Goal: Task Accomplishment & Management: Manage account settings

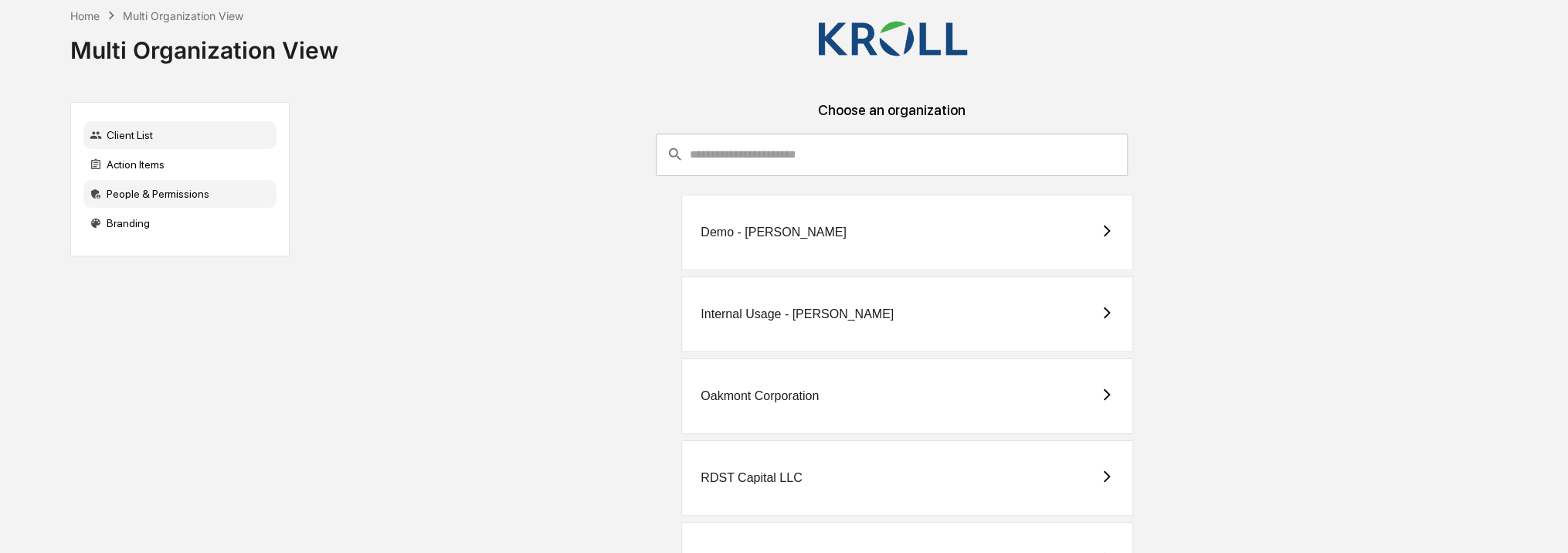
click at [160, 194] on div "People & Permissions" at bounding box center [180, 193] width 193 height 28
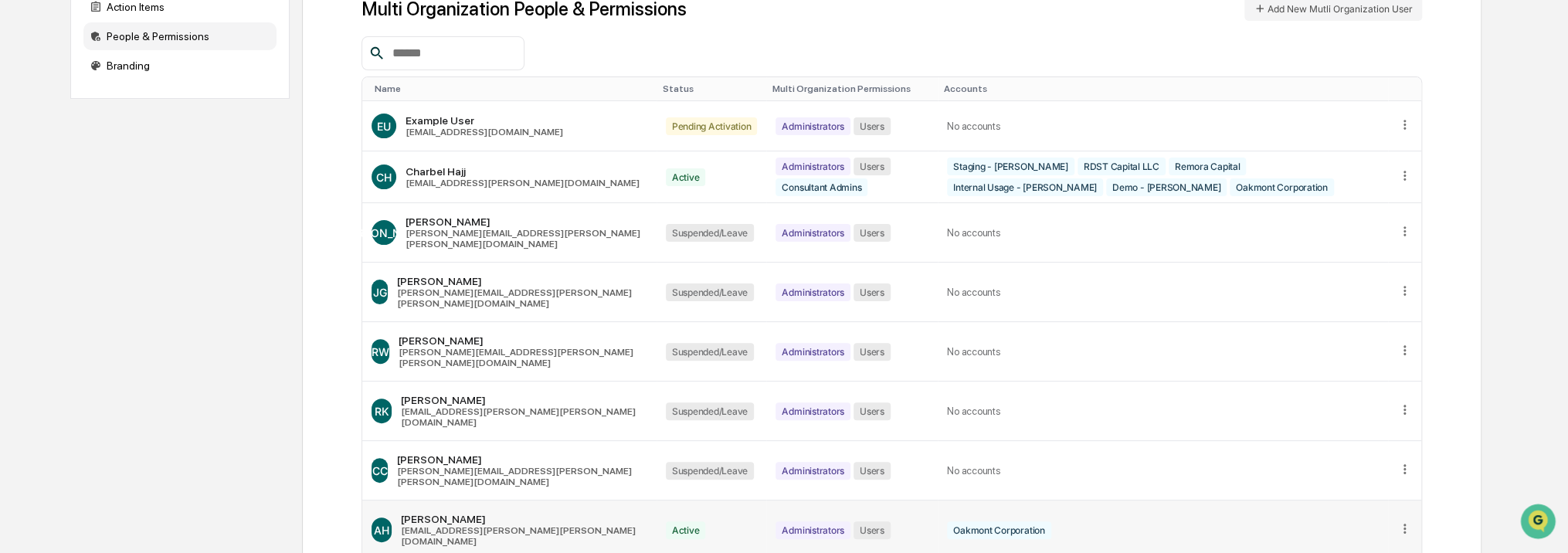
scroll to position [311, 0]
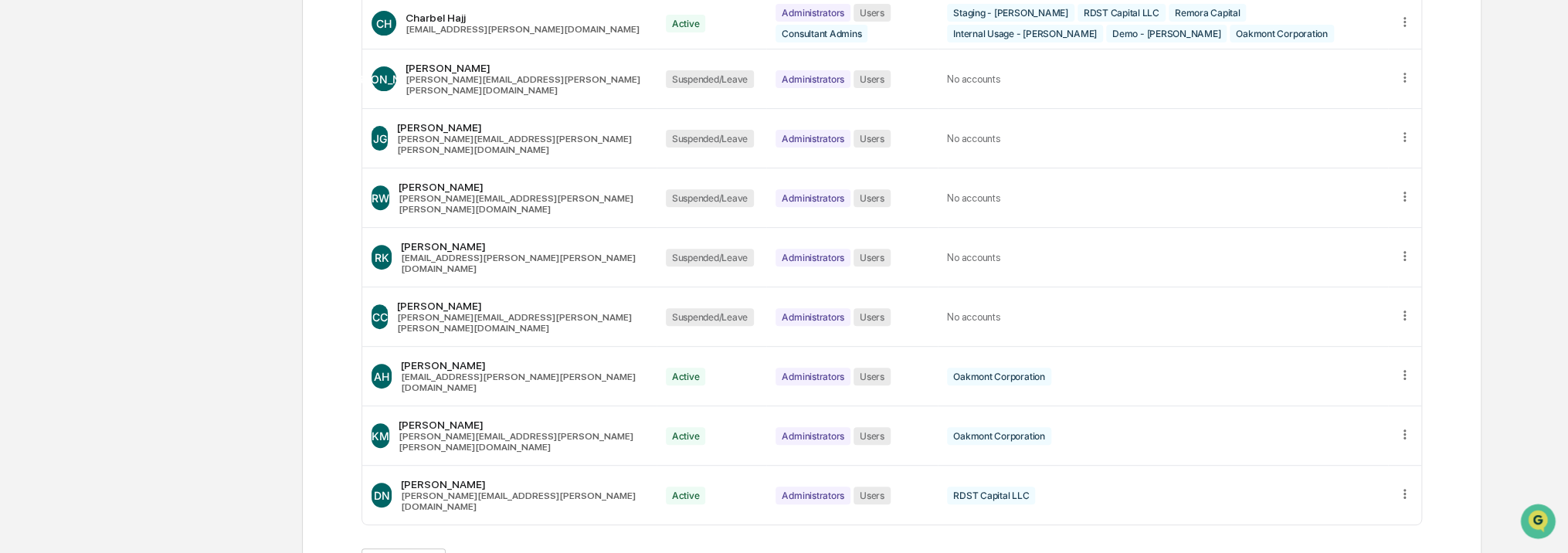
click at [563, 553] on button ">" at bounding box center [554, 564] width 15 height 13
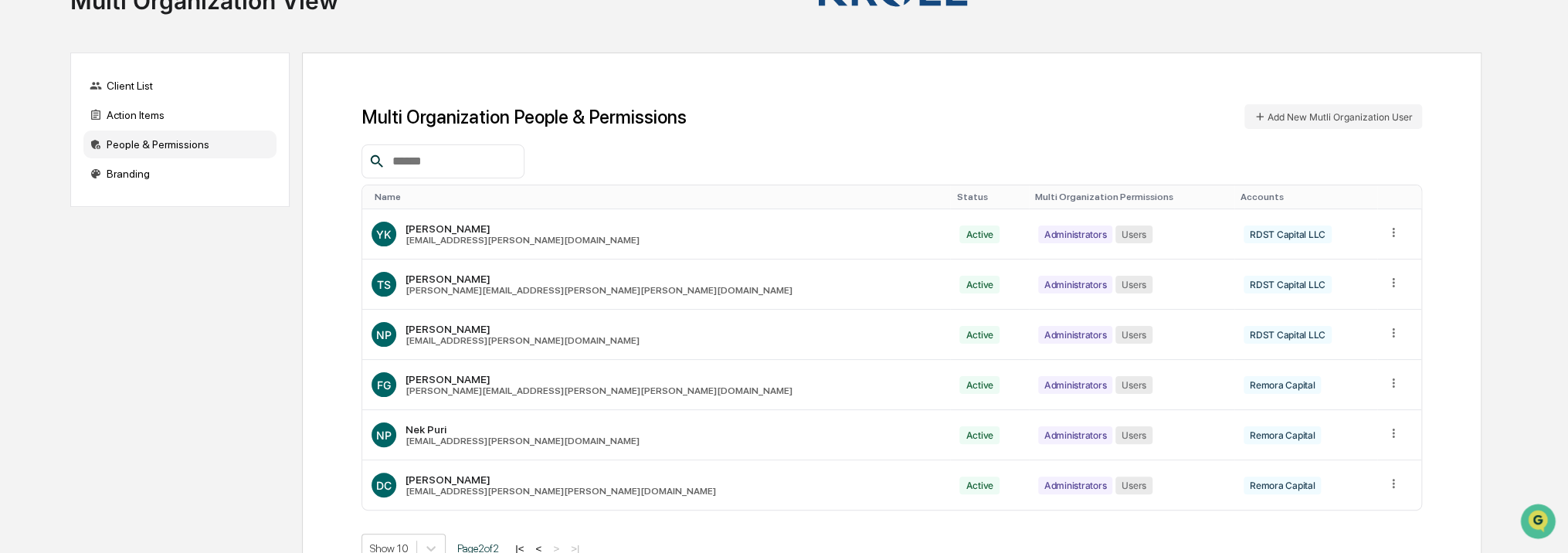
scroll to position [0, 0]
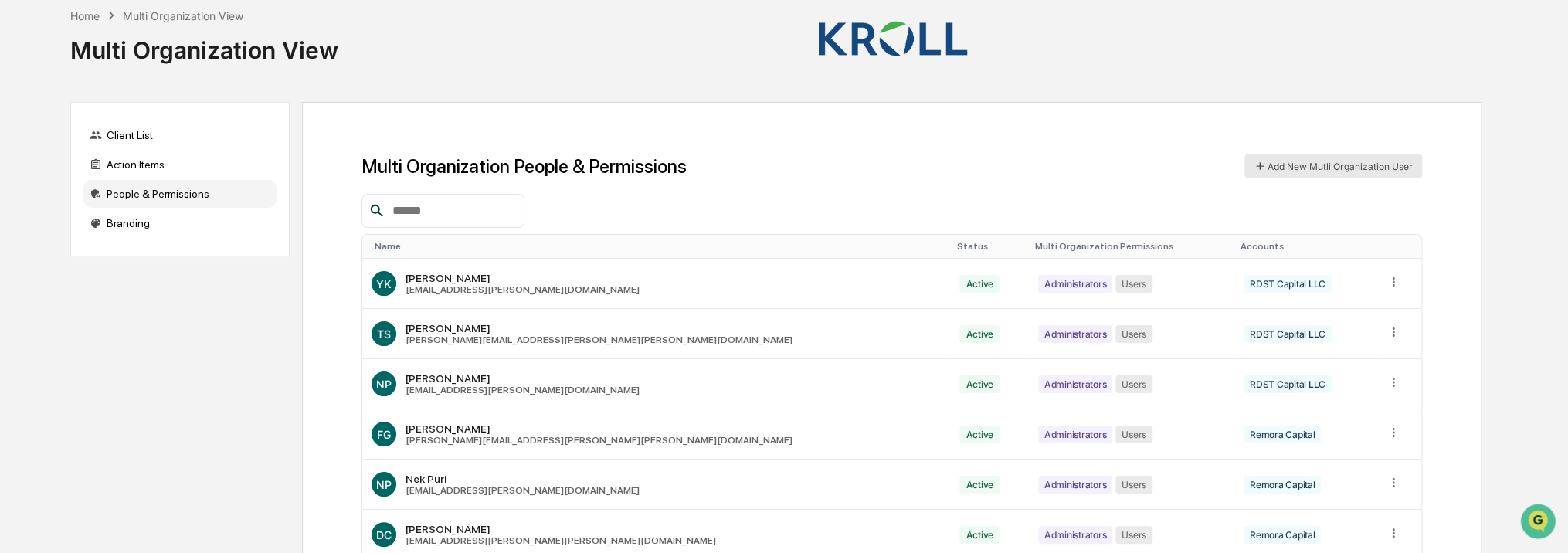
click at [1298, 168] on button "Add New Mutli Organization User" at bounding box center [1333, 165] width 178 height 25
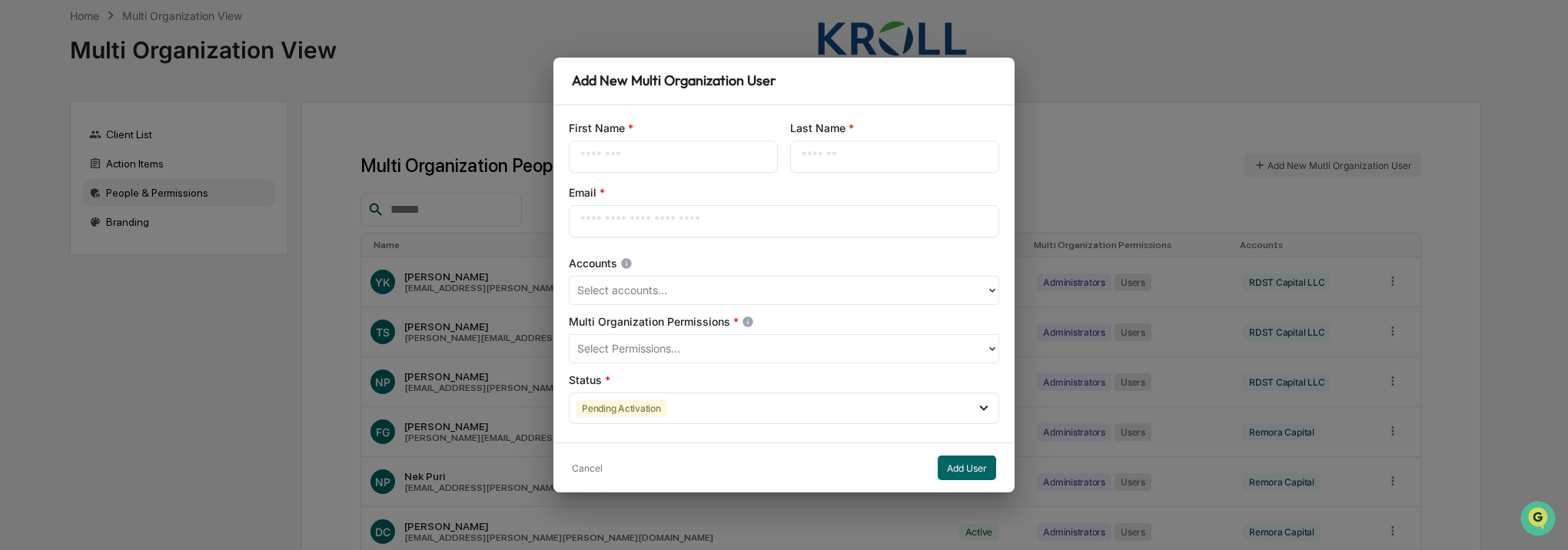
click at [693, 149] on input "text" at bounding box center [674, 156] width 186 height 15
type input "******"
type input "***"
type input "**********"
click at [733, 284] on div at bounding box center [778, 291] width 401 height 18
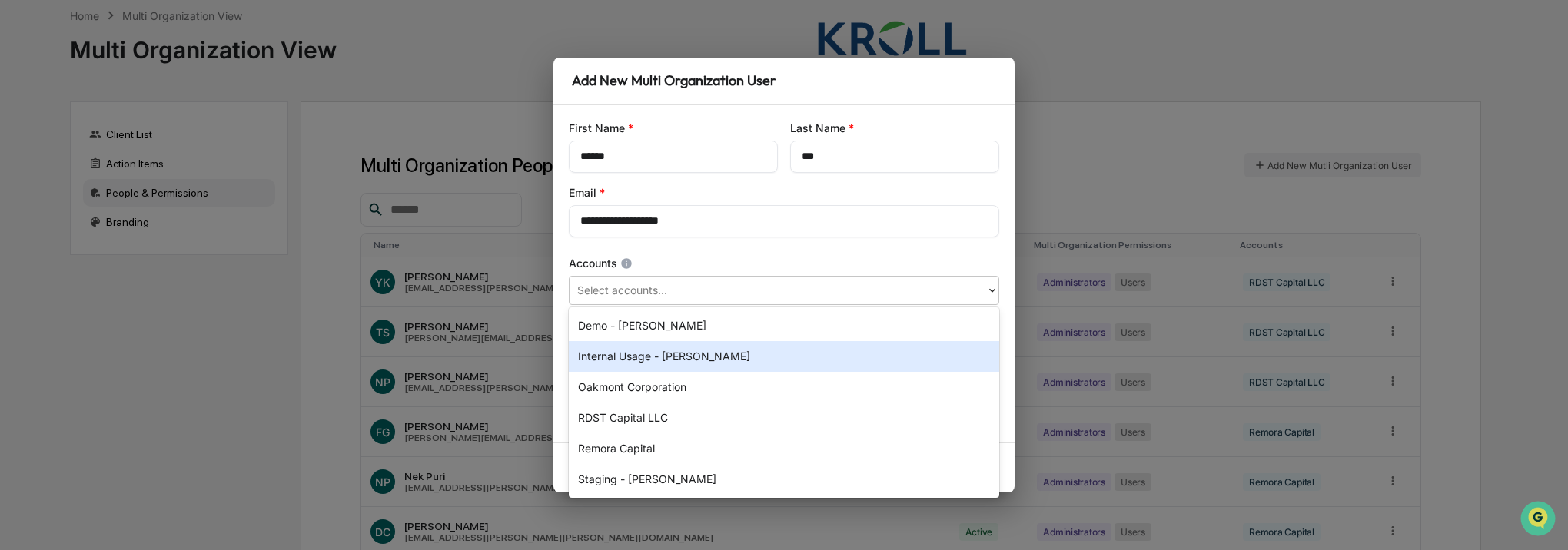
click at [663, 362] on div "Internal Usage - [PERSON_NAME]" at bounding box center [784, 357] width 431 height 31
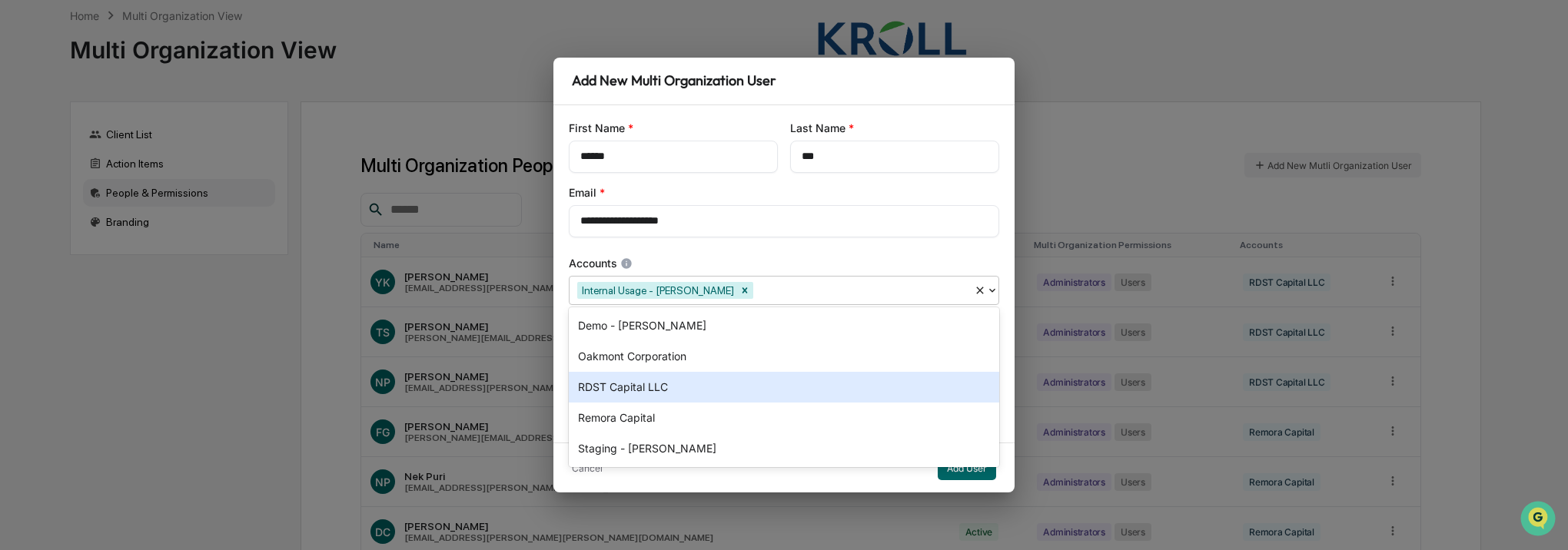
click at [689, 388] on div "RDST Capital LLC" at bounding box center [784, 387] width 431 height 31
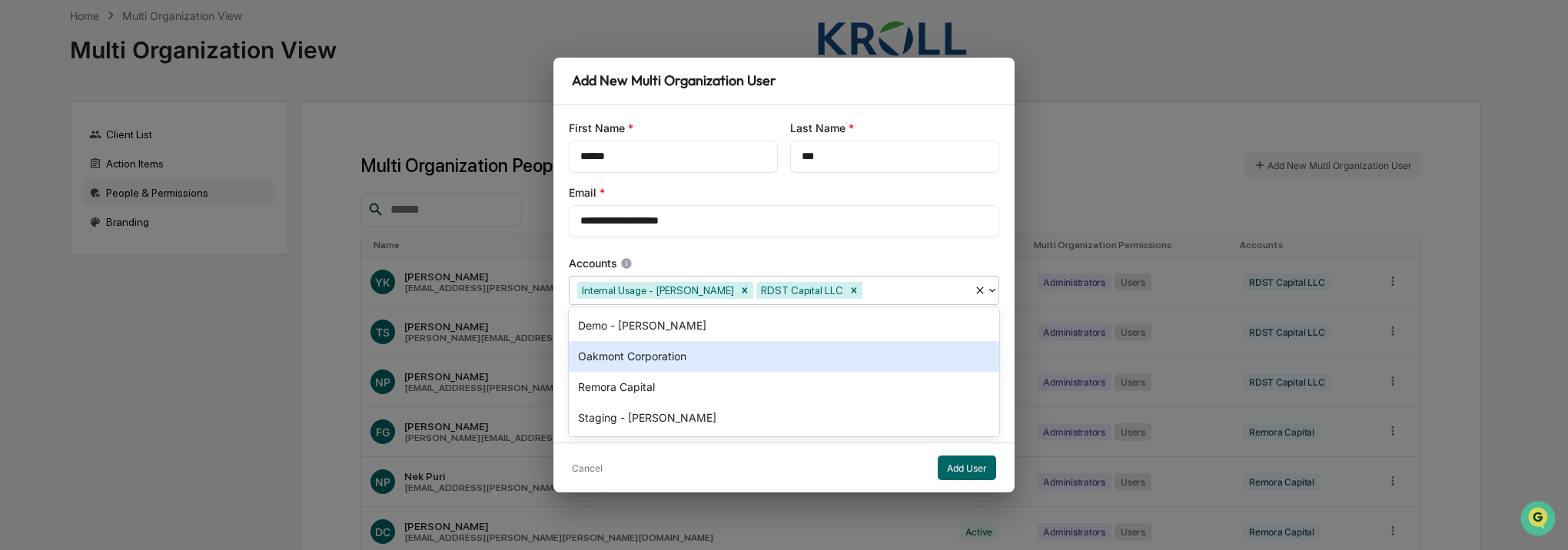
drag, startPoint x: 695, startPoint y: 355, endPoint x: 689, endPoint y: 390, distance: 35.5
click at [693, 357] on div "Oakmont Corporation" at bounding box center [784, 357] width 431 height 31
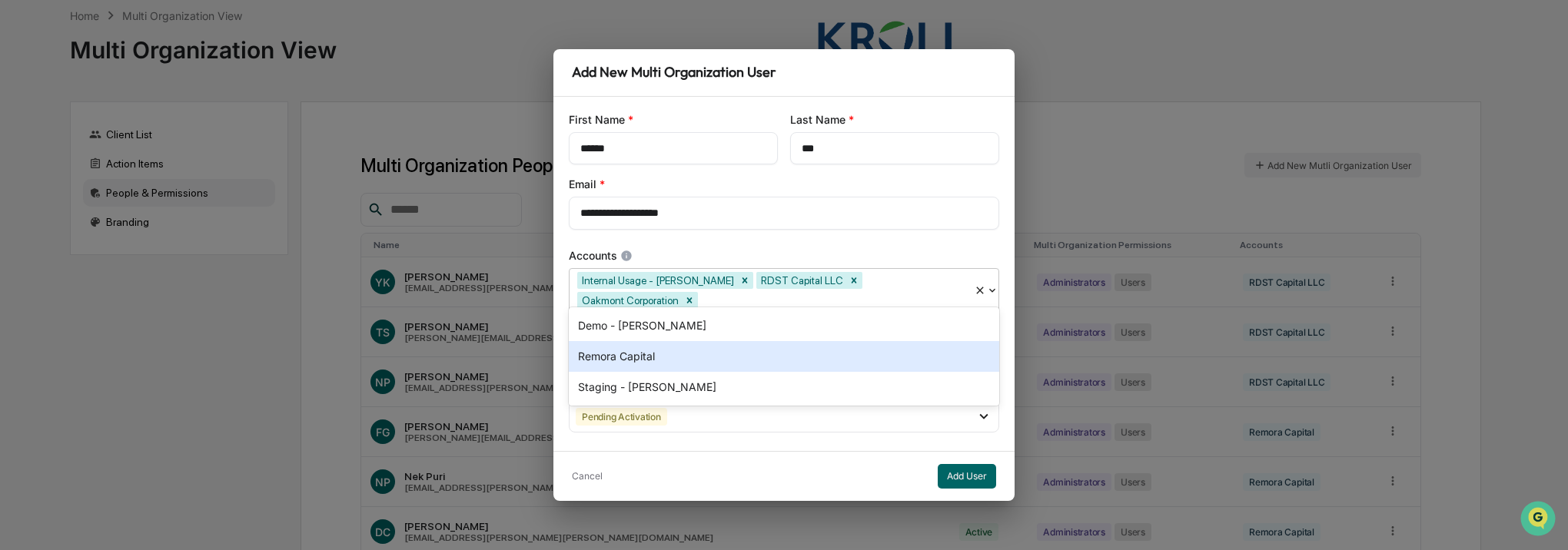
click at [679, 356] on div "Remora Capital" at bounding box center [784, 357] width 431 height 31
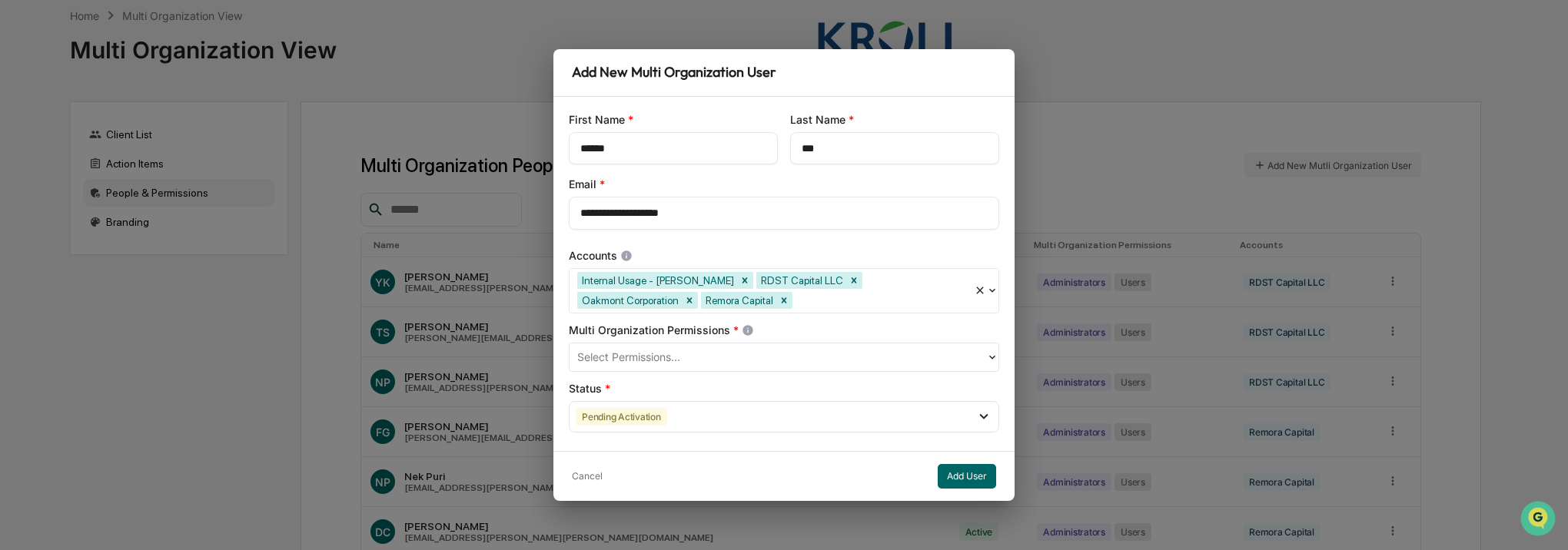
click at [864, 248] on div "Accounts" at bounding box center [784, 256] width 431 height 15
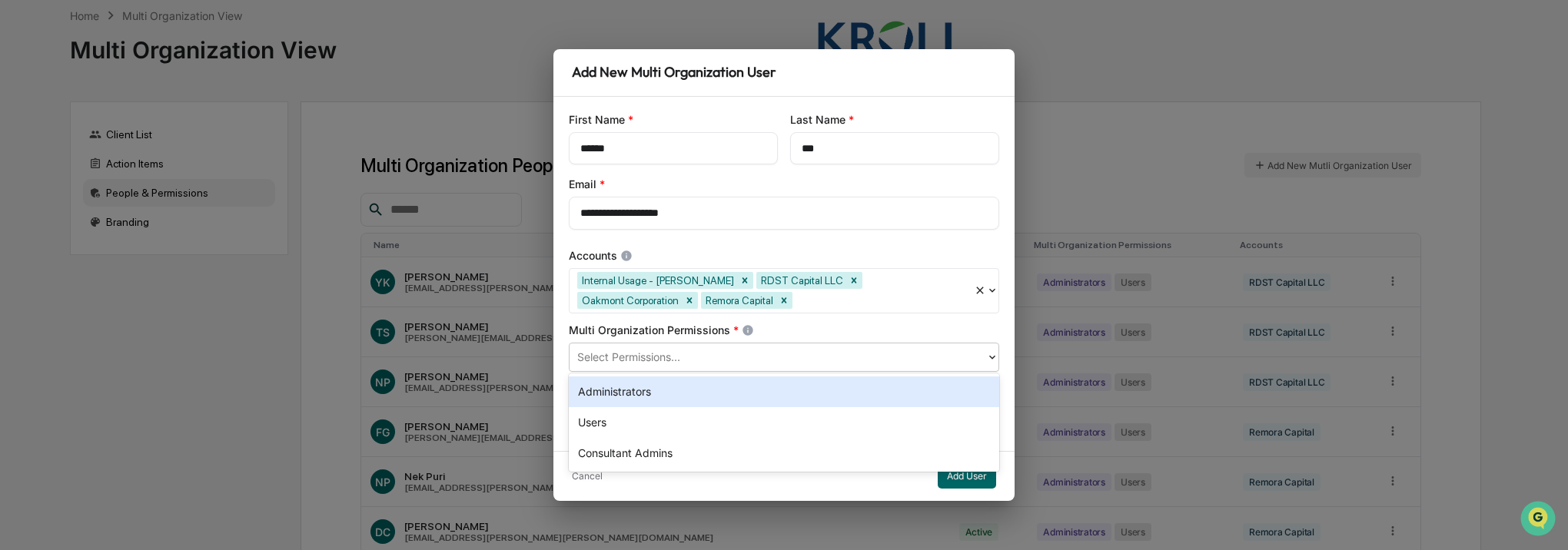
click at [656, 355] on div at bounding box center [778, 358] width 401 height 18
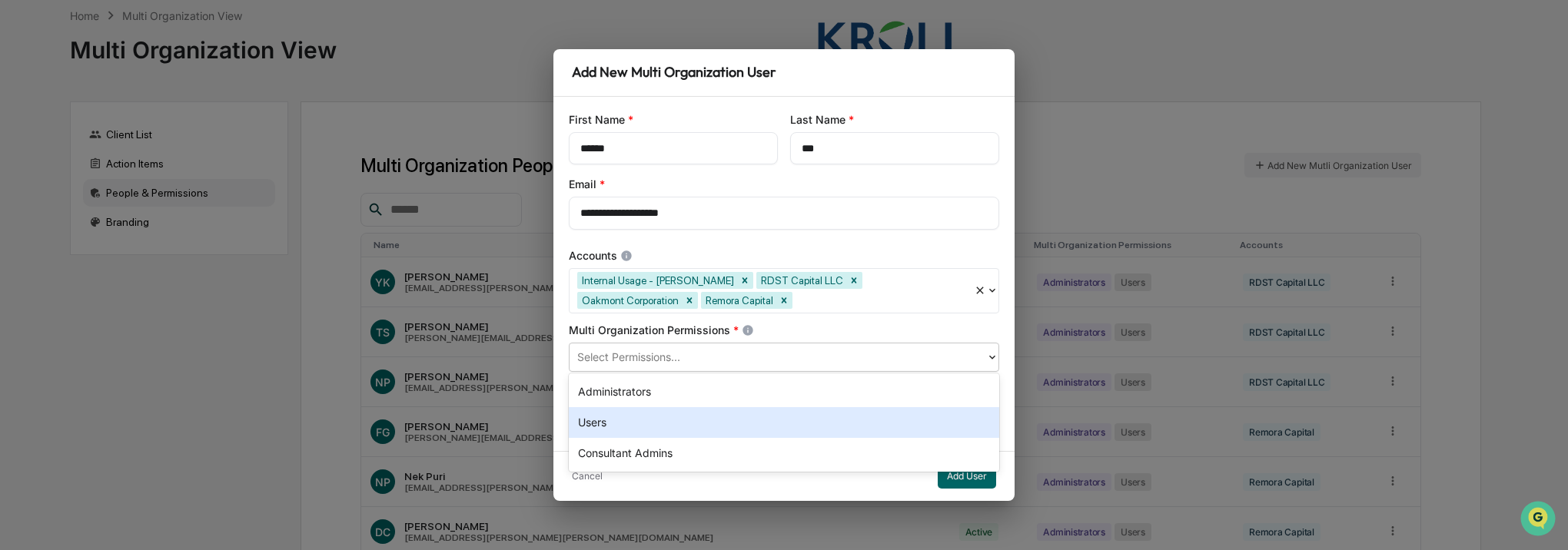
click at [642, 416] on div "Users" at bounding box center [784, 423] width 431 height 31
click at [696, 480] on div "Cancel Add User" at bounding box center [784, 476] width 462 height 50
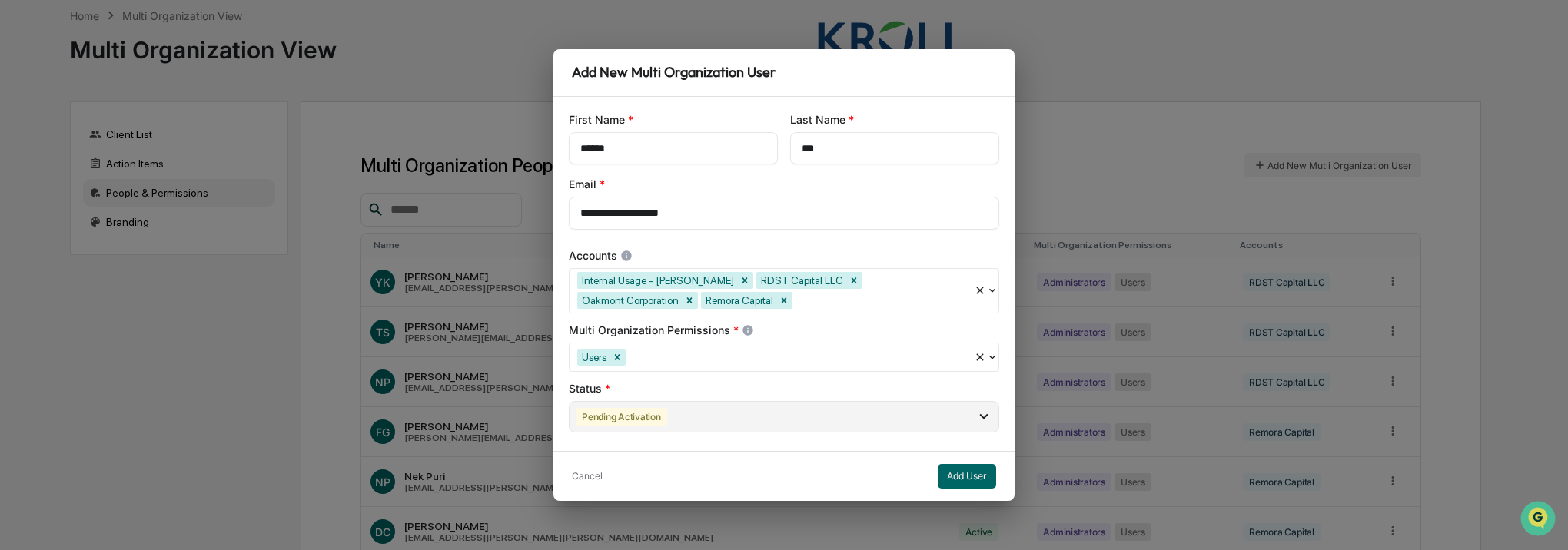
click at [746, 415] on div "Pending Activation" at bounding box center [784, 416] width 431 height 32
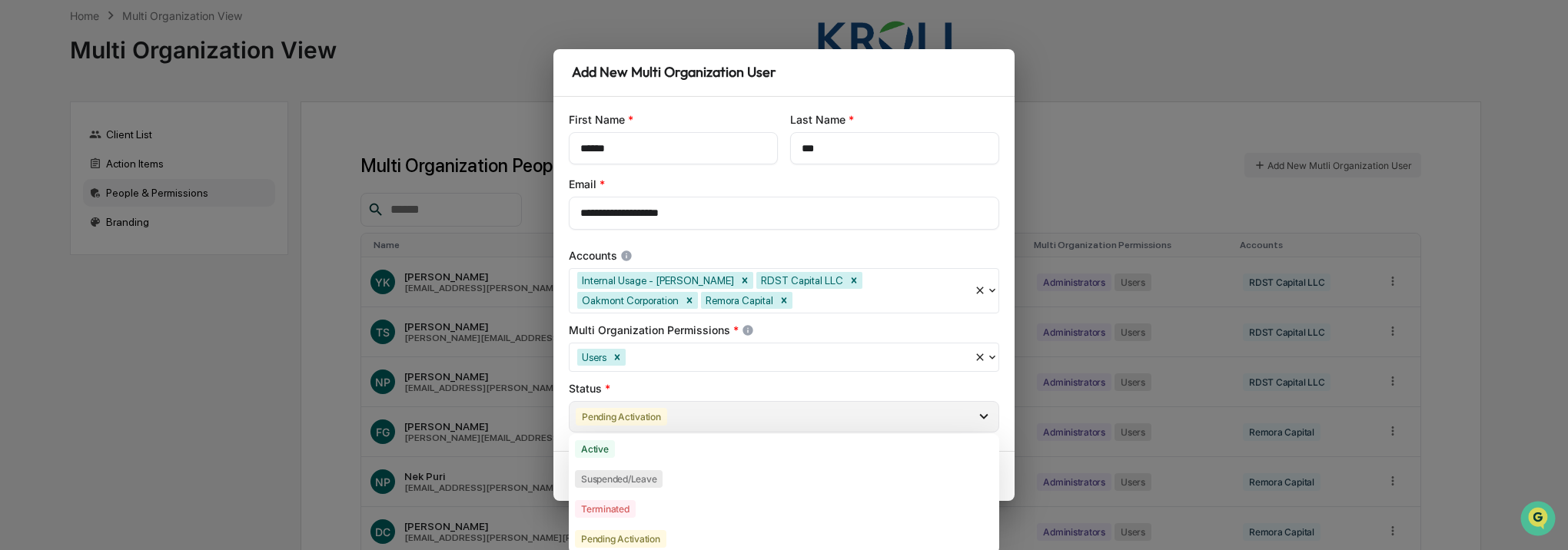
click at [747, 415] on div "Pending Activation" at bounding box center [784, 416] width 431 height 32
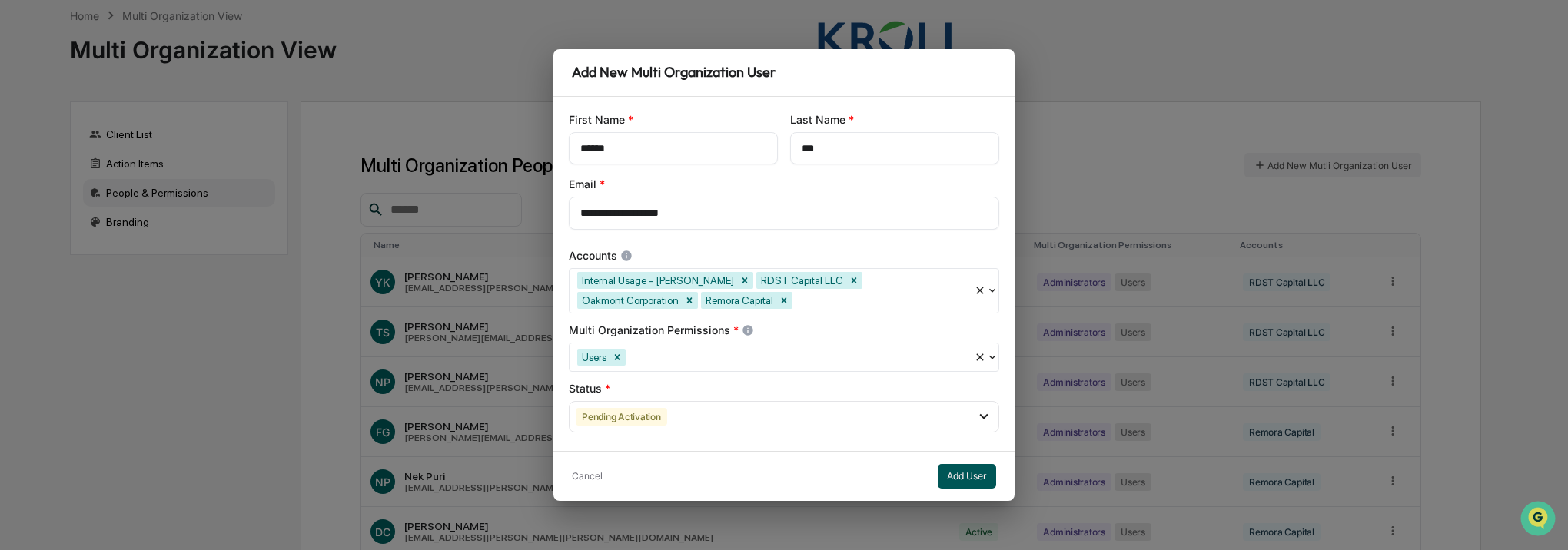
click at [973, 480] on button "Add User" at bounding box center [966, 476] width 59 height 24
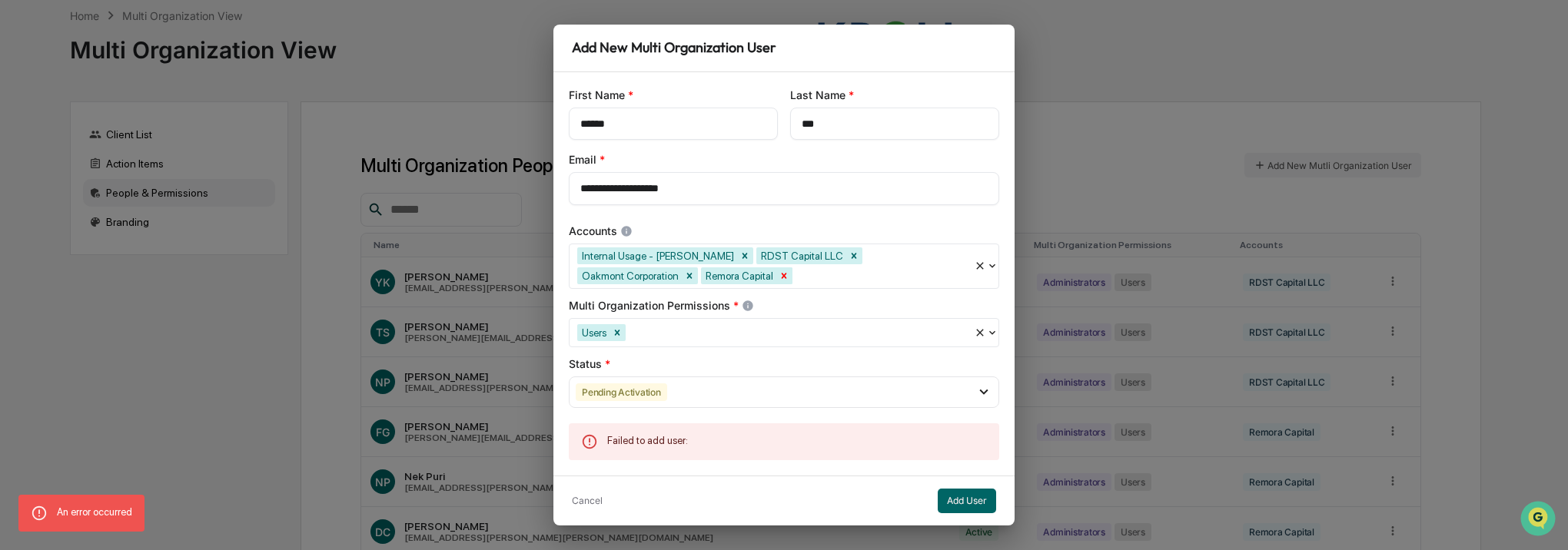
click at [782, 276] on icon "Remove Remora Capital" at bounding box center [785, 275] width 5 height 5
click at [849, 261] on icon "Remove RDST Capital LLC" at bounding box center [854, 256] width 11 height 11
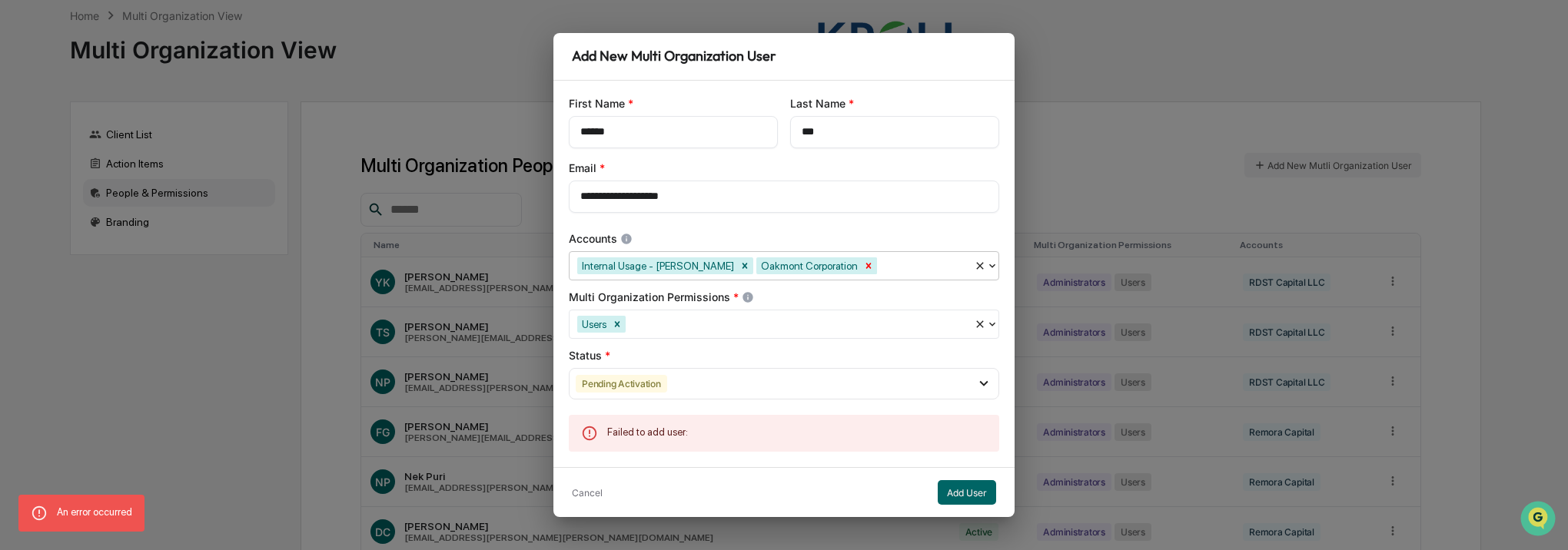
click at [863, 266] on icon "Remove Oakmont Corporation" at bounding box center [869, 266] width 11 height 11
click at [423, 393] on div "**********" at bounding box center [784, 275] width 1568 height 550
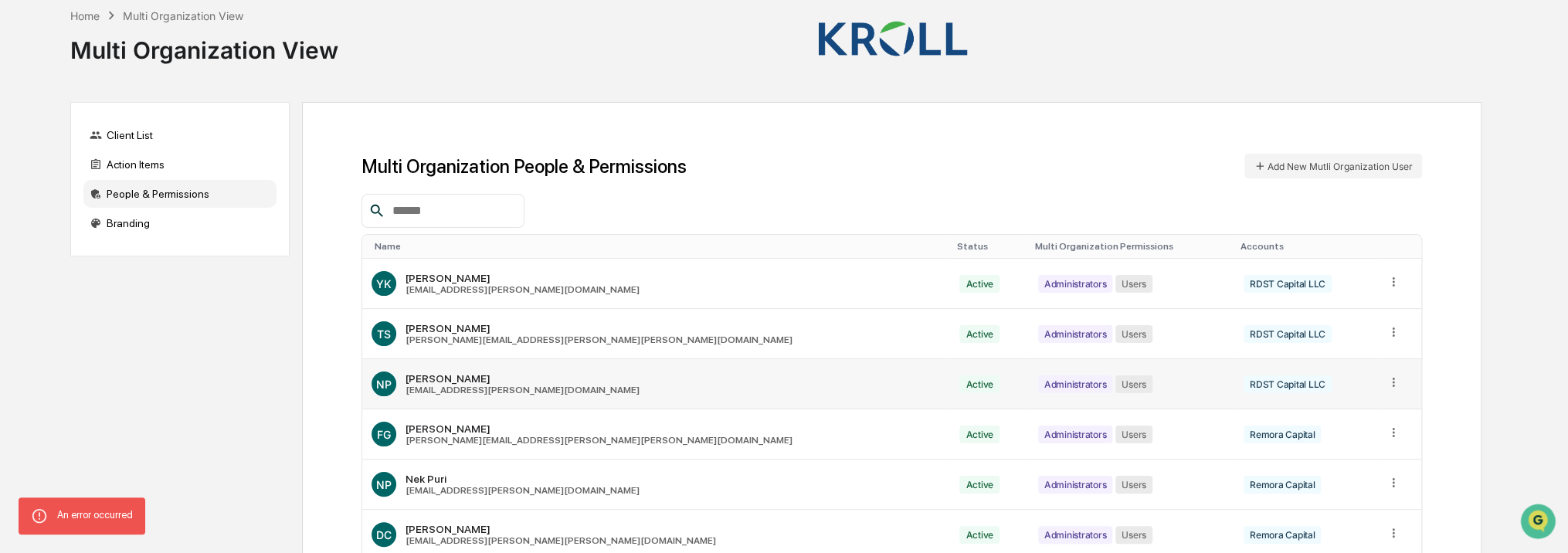
click at [1387, 381] on icon at bounding box center [1394, 383] width 15 height 15
click at [1337, 410] on div "Edit Accounts" at bounding box center [1333, 406] width 108 height 15
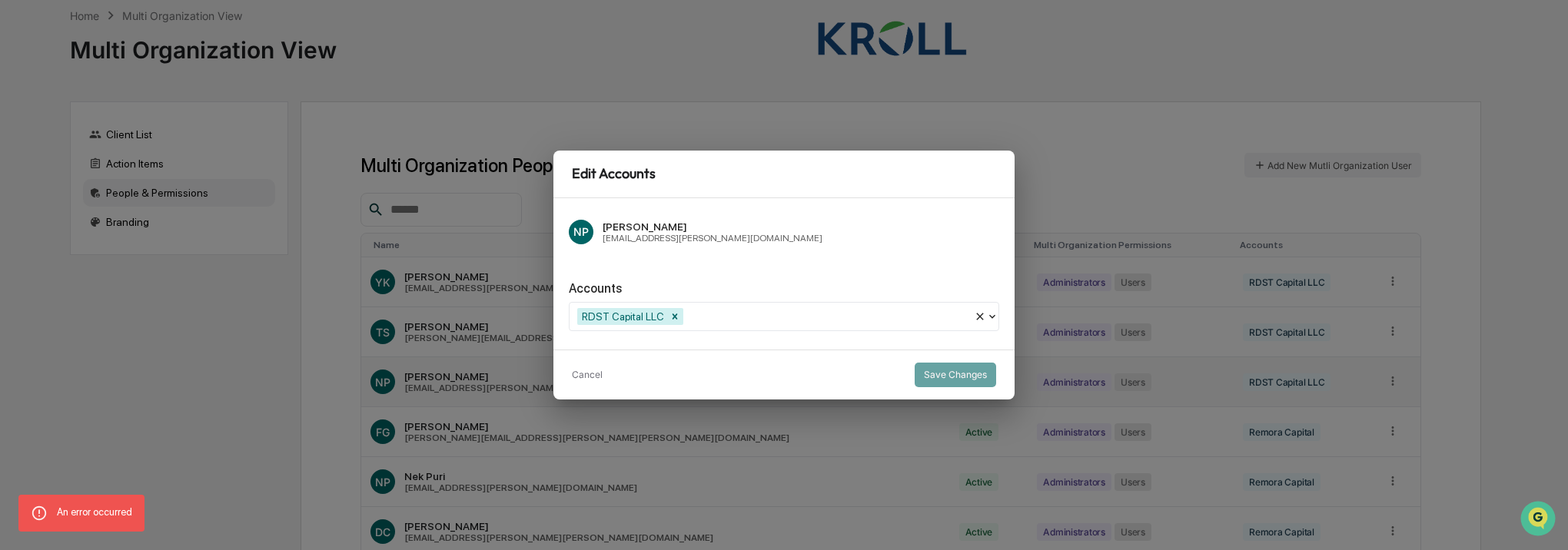
click at [787, 319] on div at bounding box center [826, 316] width 280 height 18
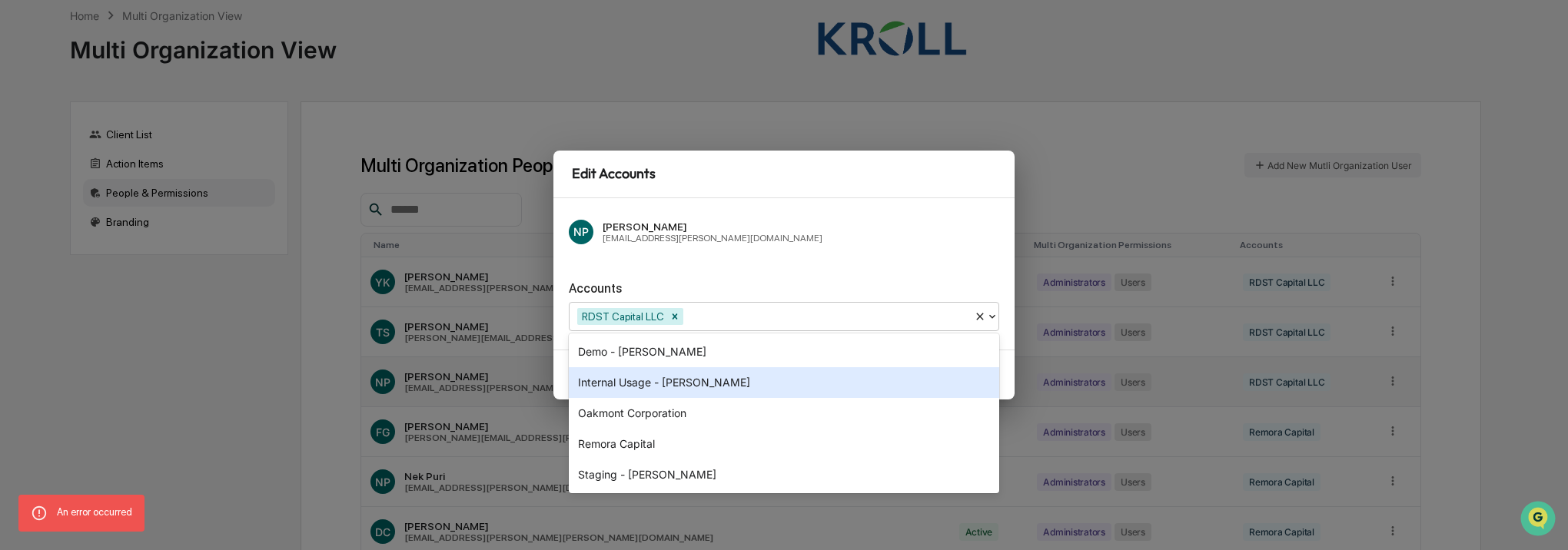
click at [649, 387] on div "Internal Usage - [PERSON_NAME]" at bounding box center [784, 383] width 431 height 31
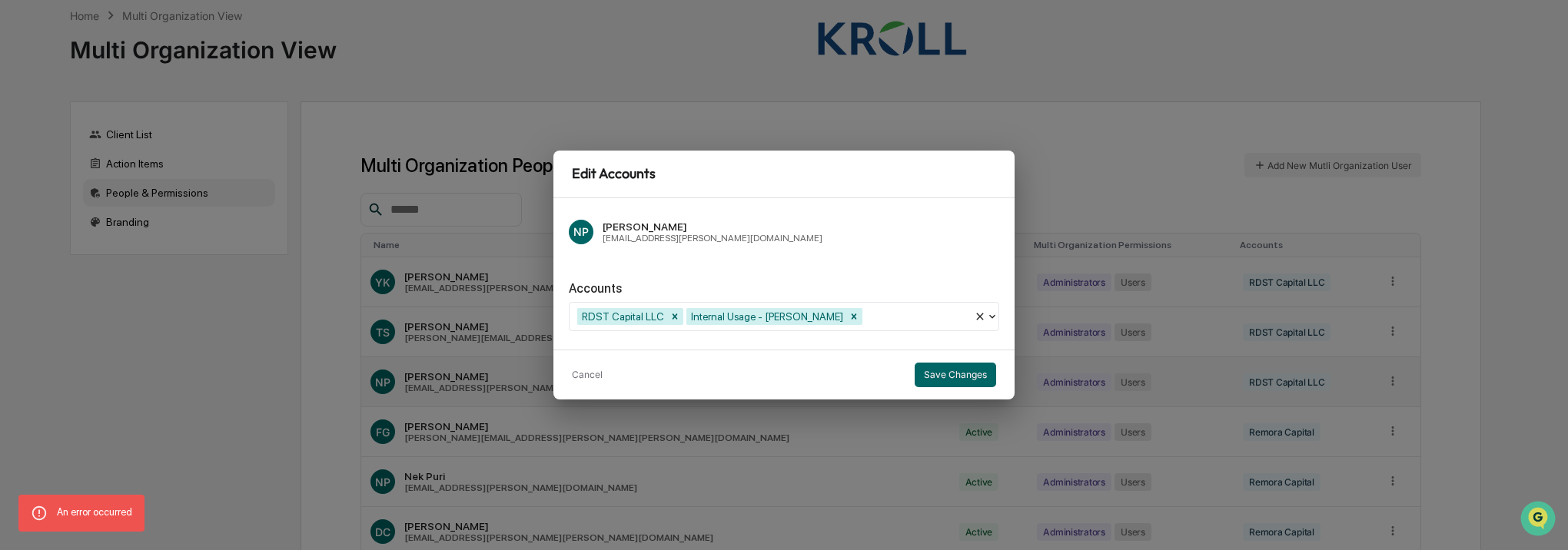
click at [777, 286] on div "Accounts" at bounding box center [784, 288] width 431 height 14
click at [966, 373] on button "Save Changes" at bounding box center [956, 375] width 81 height 24
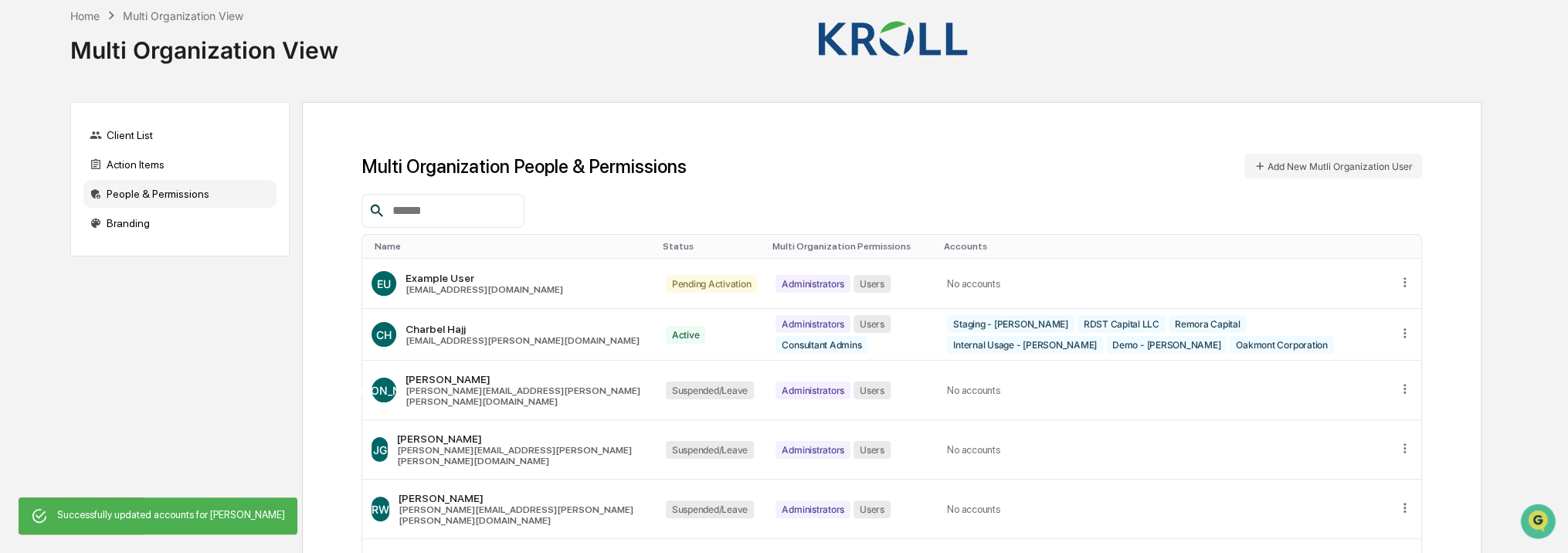
click at [420, 220] on input "text" at bounding box center [452, 211] width 132 height 20
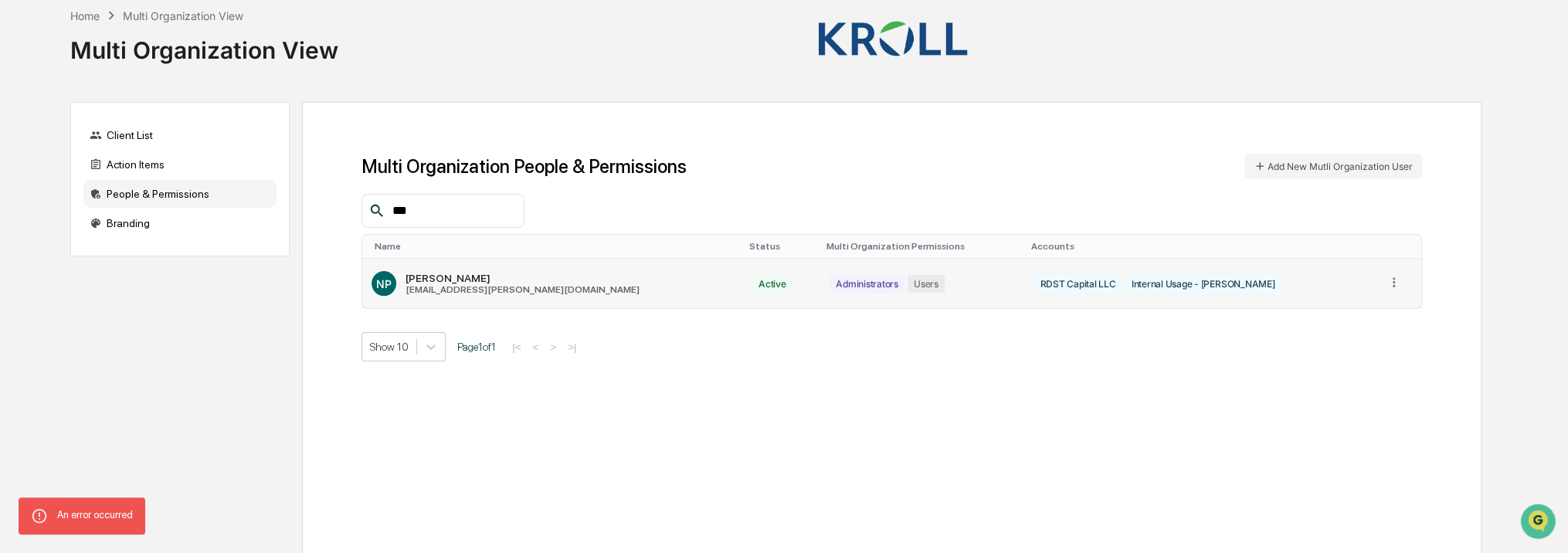
type input "***"
click at [1148, 282] on div "Internal Usage - [PERSON_NAME]" at bounding box center [1202, 284] width 156 height 18
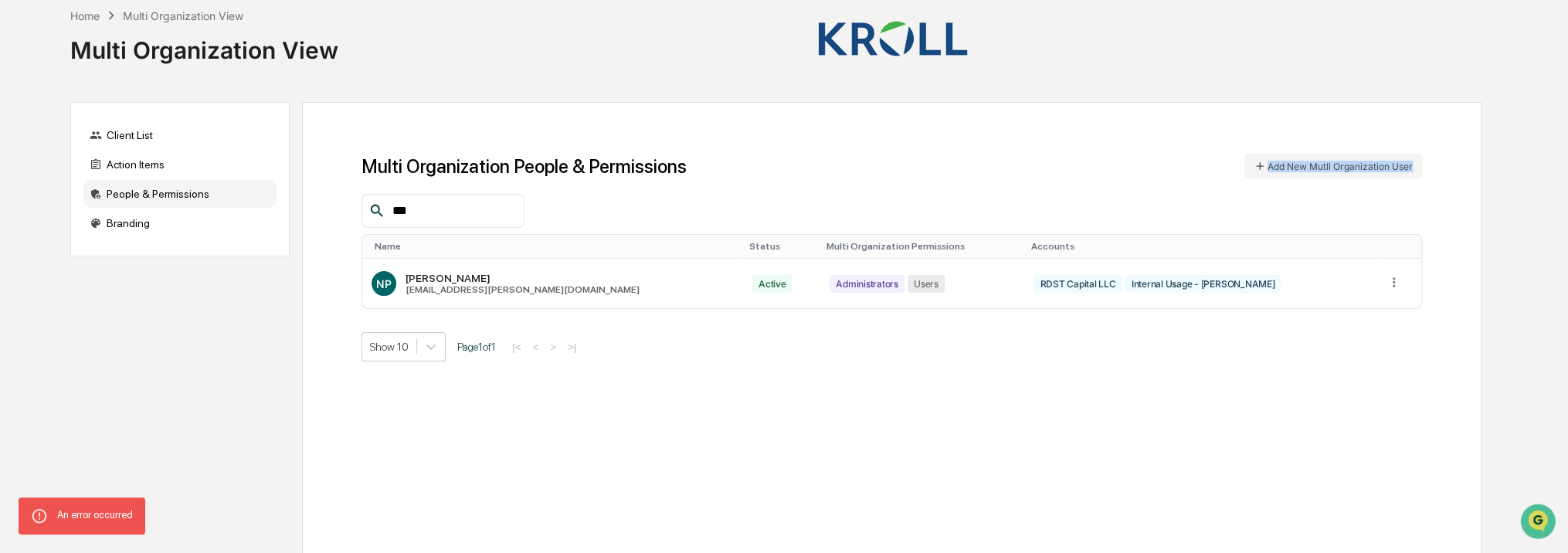
drag, startPoint x: 1148, startPoint y: 282, endPoint x: 1039, endPoint y: 179, distance: 150.0
click at [1039, 179] on div "Multi Organization People & Permissions Add New Mutli Organization User *** Nam…" at bounding box center [891, 257] width 1060 height 208
click at [95, 15] on div "Home" at bounding box center [84, 15] width 29 height 13
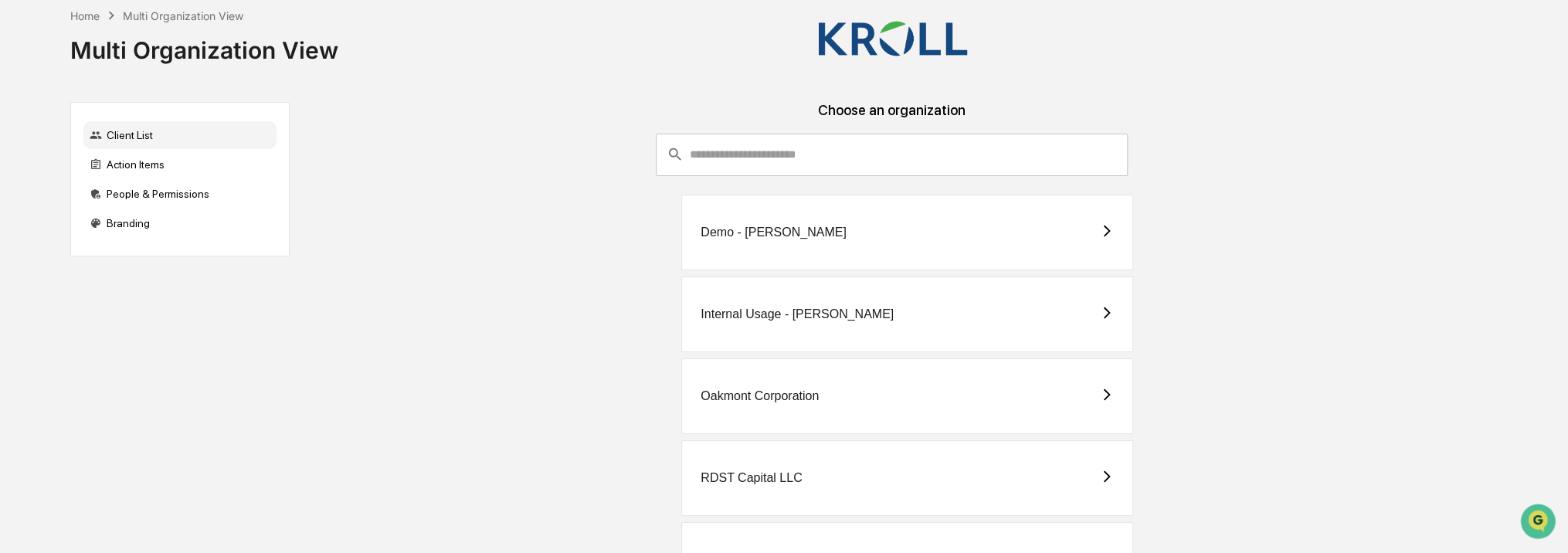
click at [772, 313] on div "Internal Usage - [PERSON_NAME]" at bounding box center [797, 314] width 193 height 14
